Goal: Information Seeking & Learning: Understand process/instructions

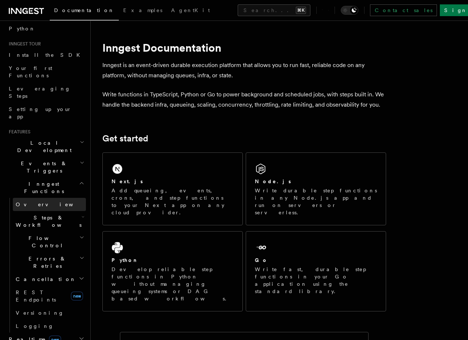
scroll to position [62, 0]
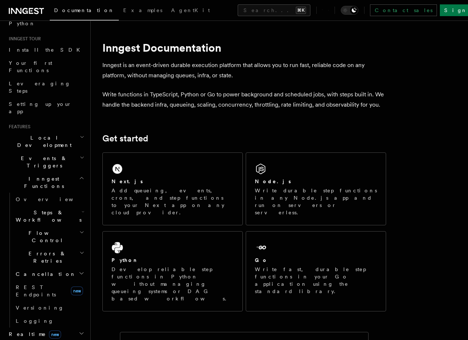
click at [80, 330] on icon "button" at bounding box center [82, 333] width 6 height 6
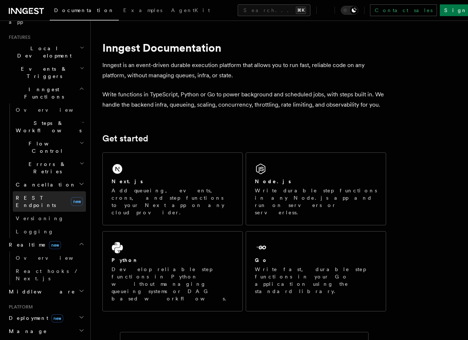
scroll to position [156, 0]
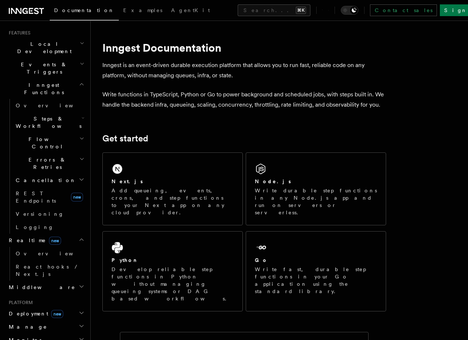
click at [34, 310] on span "Deployment new" at bounding box center [34, 313] width 57 height 7
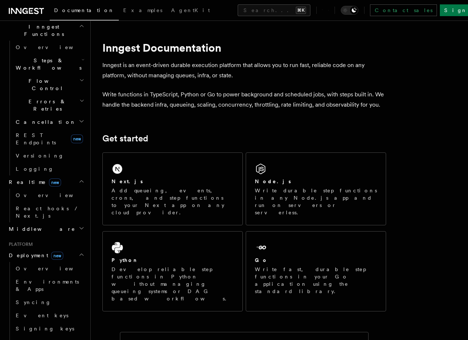
scroll to position [214, 0]
click at [37, 337] on span "Cloud Providers new" at bounding box center [47, 344] width 68 height 15
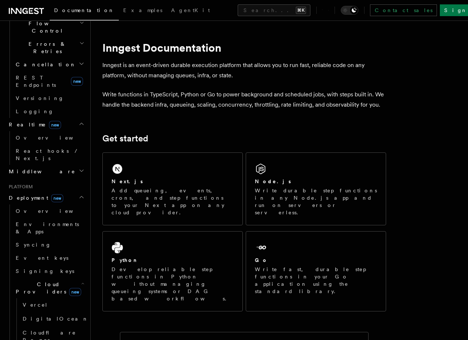
scroll to position [275, 0]
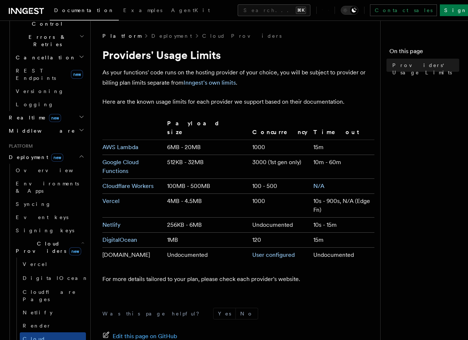
scroll to position [275, 0]
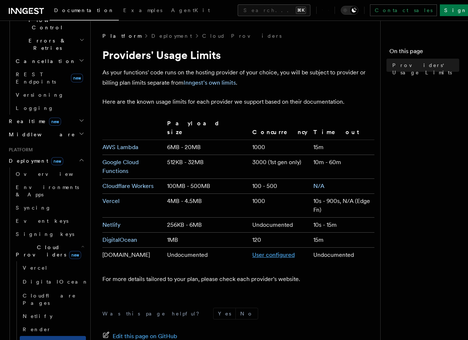
click at [256, 251] on link "User configured" at bounding box center [274, 254] width 42 height 7
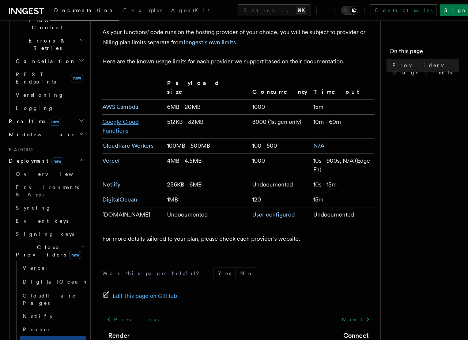
scroll to position [55, 0]
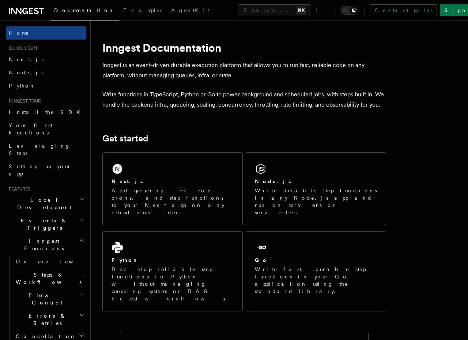
click at [76, 234] on h2 "Inngest Functions" at bounding box center [46, 244] width 80 height 20
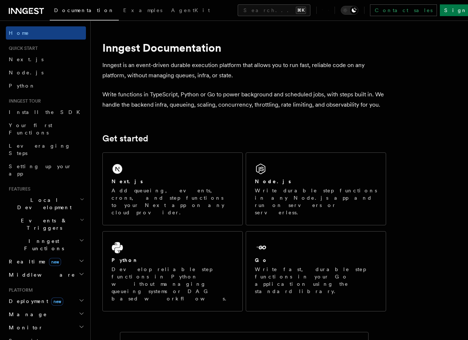
click at [30, 297] on span "Deployment new" at bounding box center [34, 300] width 57 height 7
click at [33, 311] on span "Overview" at bounding box center [53, 314] width 75 height 6
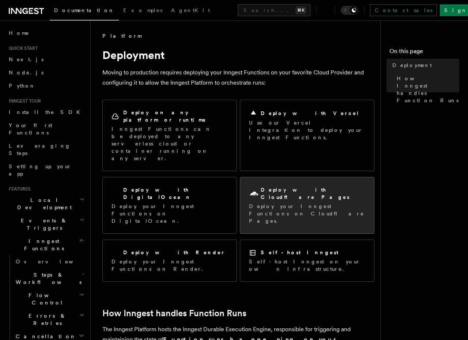
click at [324, 202] on p "Deploy your Inngest Functions on Cloudflare Pages." at bounding box center [307, 213] width 116 height 22
